Goal: Task Accomplishment & Management: Use online tool/utility

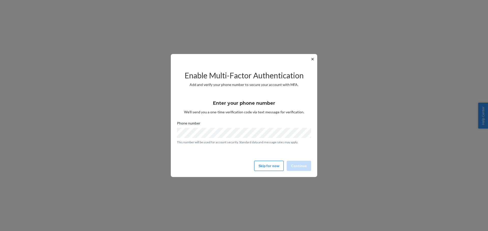
click at [272, 171] on button "Skip for now" at bounding box center [268, 166] width 29 height 10
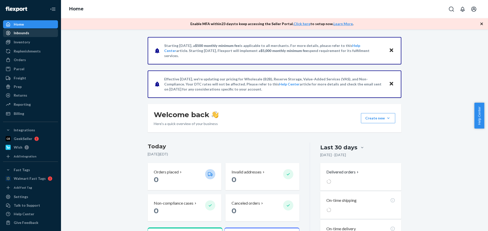
click at [7, 33] on icon at bounding box center [8, 33] width 4 height 4
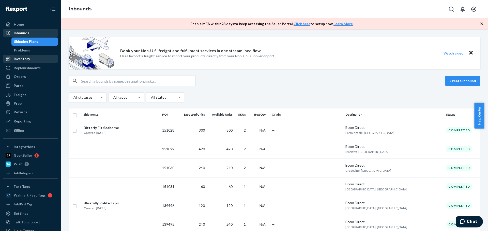
click at [30, 58] on div "Inventory" at bounding box center [31, 58] width 54 height 7
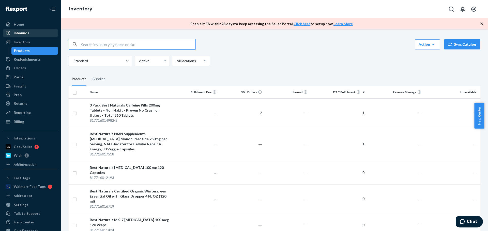
click at [100, 45] on input "text" at bounding box center [138, 44] width 114 height 10
type input "817716018072"
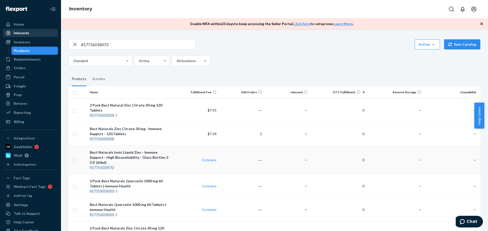
click at [111, 153] on div "Best Naturals Ionic Liquid Zinc - Immune Support - High Bioavailability - Glass…" at bounding box center [130, 157] width 81 height 15
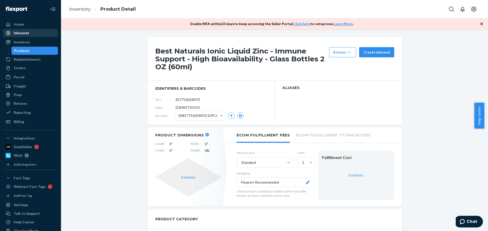
click at [200, 118] on span "00817716018072 (UPC)" at bounding box center [197, 115] width 39 height 9
click at [239, 116] on icon "button" at bounding box center [240, 115] width 3 height 3
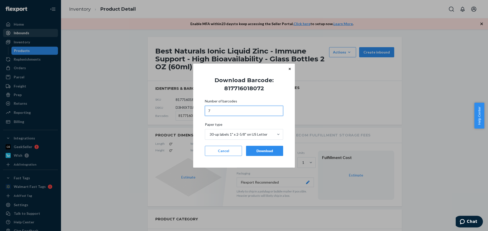
type input "70"
click at [273, 151] on div "Download" at bounding box center [264, 151] width 28 height 5
